Goal: Task Accomplishment & Management: Manage account settings

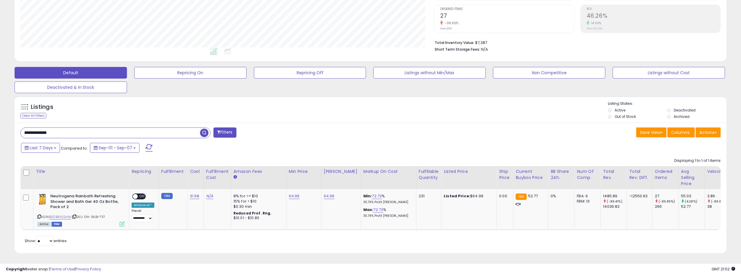
scroll to position [119, 414]
click at [115, 128] on input "**********" at bounding box center [110, 133] width 179 height 10
type input "**********"
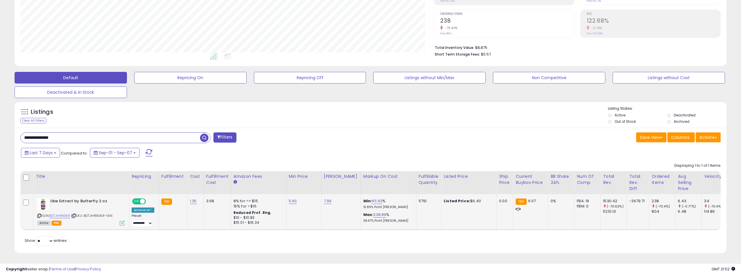
click at [122, 221] on icon at bounding box center [122, 223] width 5 height 5
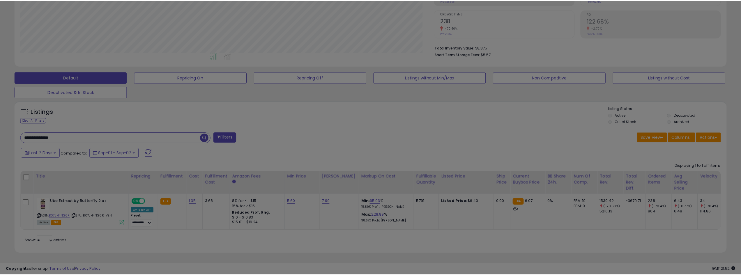
scroll to position [119, 416]
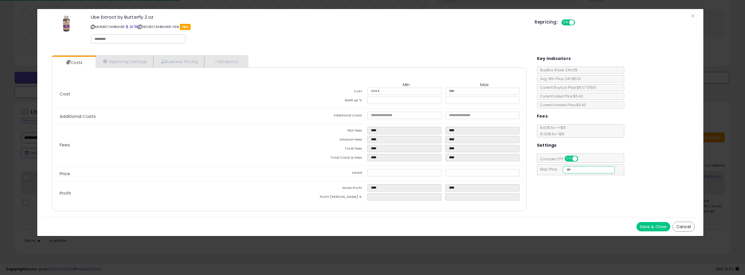
drag, startPoint x: 585, startPoint y: 169, endPoint x: 476, endPoint y: 160, distance: 109.3
click at [524, 167] on div "Costs Repricing Settings Business Pricing Analytics Cost" at bounding box center [371, 134] width 658 height 166
click at [659, 226] on button "Save & Close" at bounding box center [654, 226] width 34 height 9
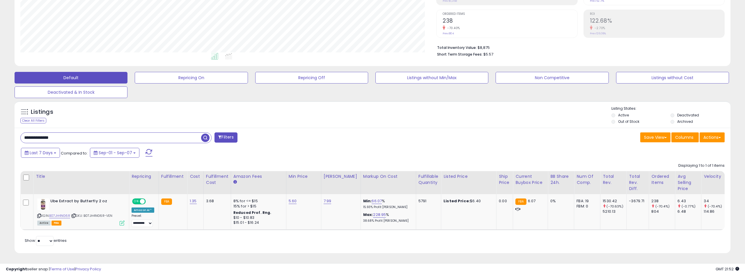
scroll to position [291006, 290712]
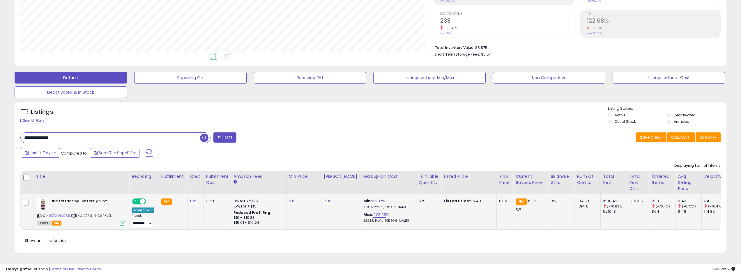
click at [121, 221] on icon at bounding box center [122, 223] width 5 height 5
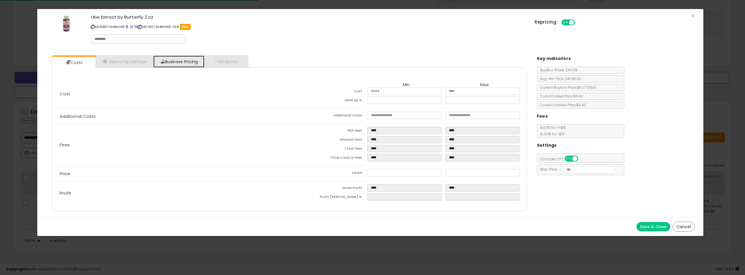
click at [163, 61] on span at bounding box center [163, 61] width 4 height 4
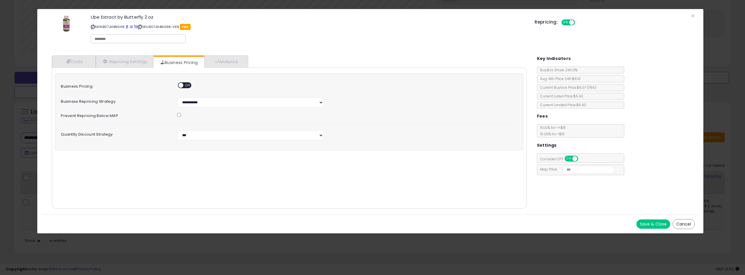
click at [184, 87] on div "ON OFF" at bounding box center [178, 85] width 14 height 5
click at [184, 85] on span "OFF" at bounding box center [187, 85] width 9 height 5
click at [645, 223] on button "Save & Close" at bounding box center [654, 224] width 34 height 9
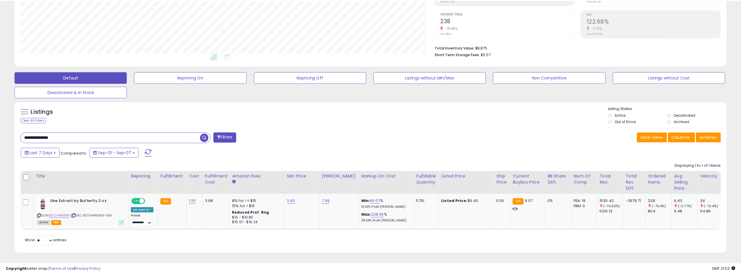
scroll to position [291006, 290712]
